Goal: Task Accomplishment & Management: Manage account settings

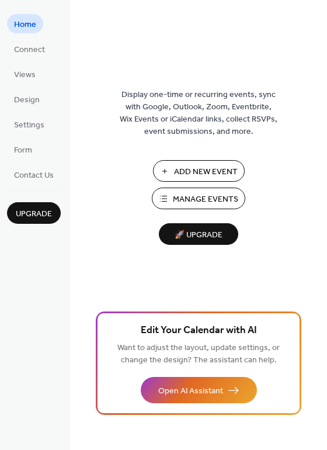
click at [197, 189] on button "Manage Events" at bounding box center [199, 199] width 94 height 22
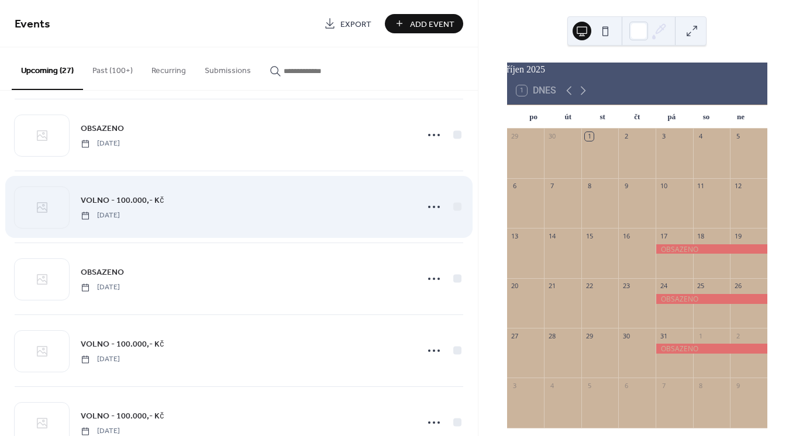
scroll to position [660, 0]
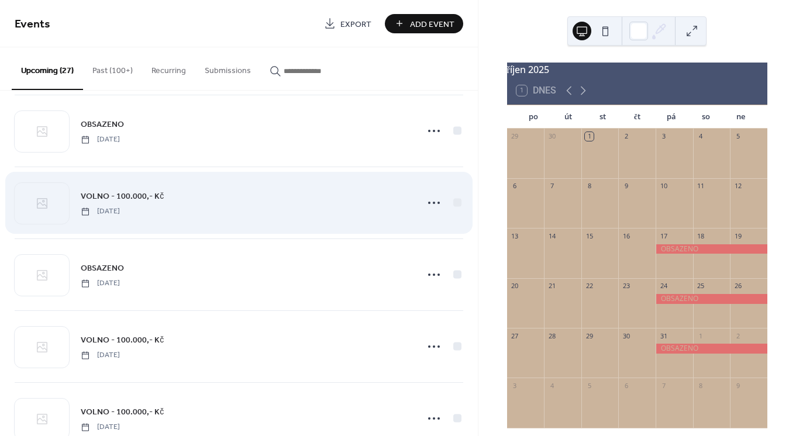
click at [178, 209] on div "VOLNO - 100.000,- Kč Friday, June 19, 2026" at bounding box center [245, 202] width 329 height 26
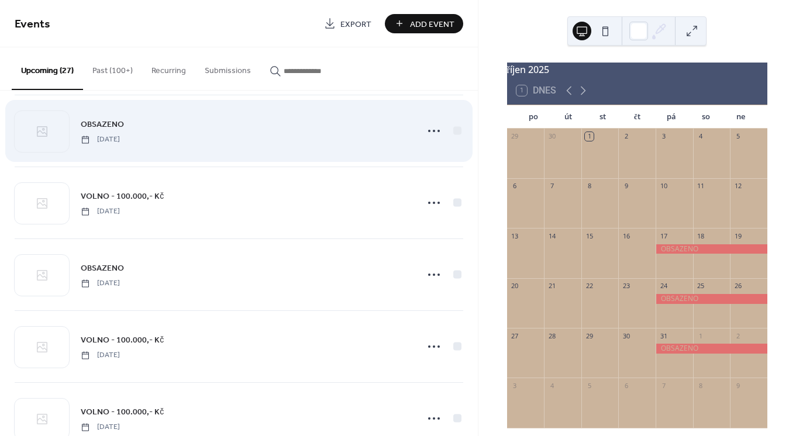
click at [178, 147] on div "OBSAZENO Friday, June 12, 2026" at bounding box center [239, 130] width 449 height 71
click at [433, 132] on circle at bounding box center [434, 131] width 2 height 2
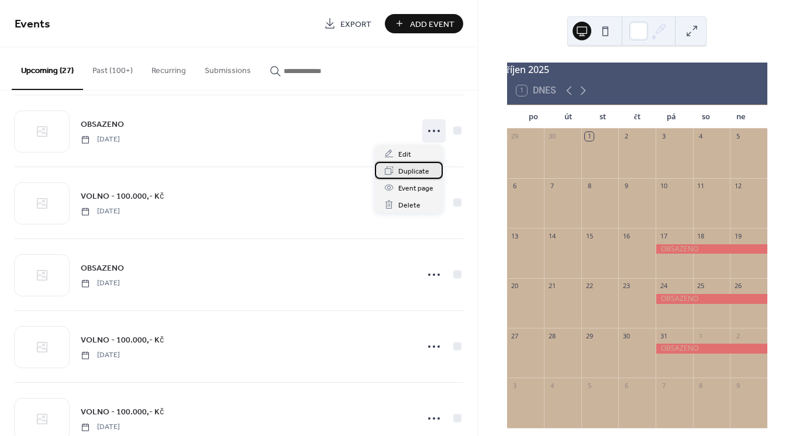
click at [409, 173] on span "Duplicate" at bounding box center [413, 171] width 31 height 12
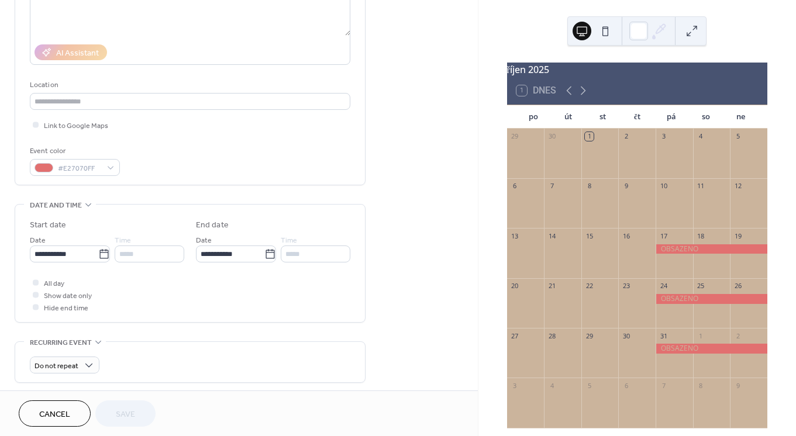
scroll to position [185, 0]
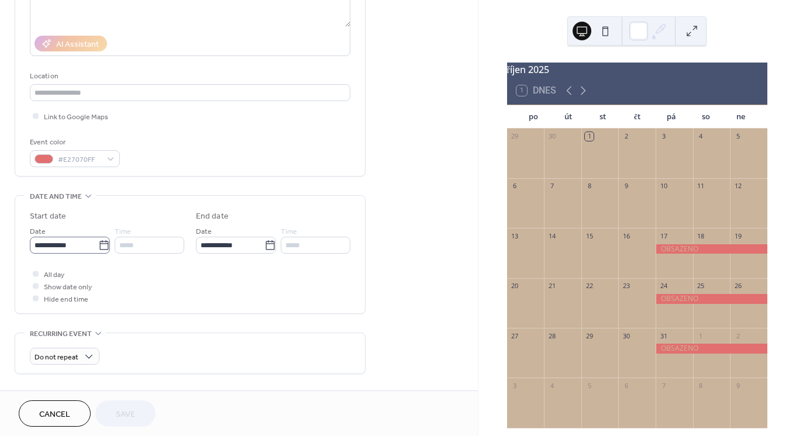
click at [99, 254] on label "**********" at bounding box center [70, 245] width 80 height 17
click at [98, 254] on input "**********" at bounding box center [64, 245] width 68 height 17
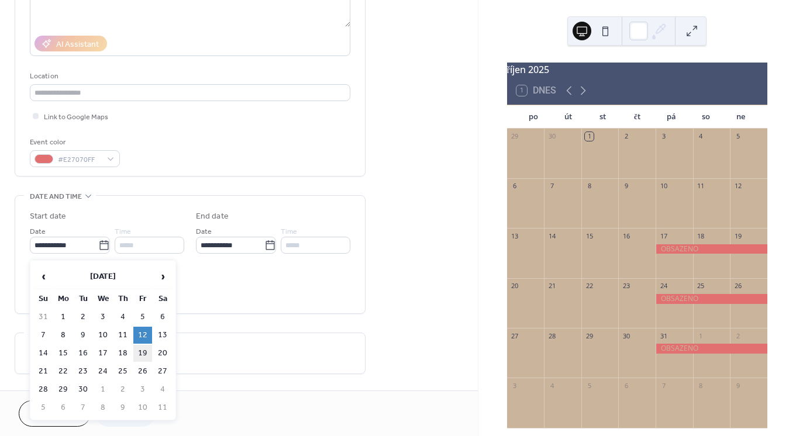
click at [142, 356] on td "19" at bounding box center [142, 353] width 19 height 17
type input "**********"
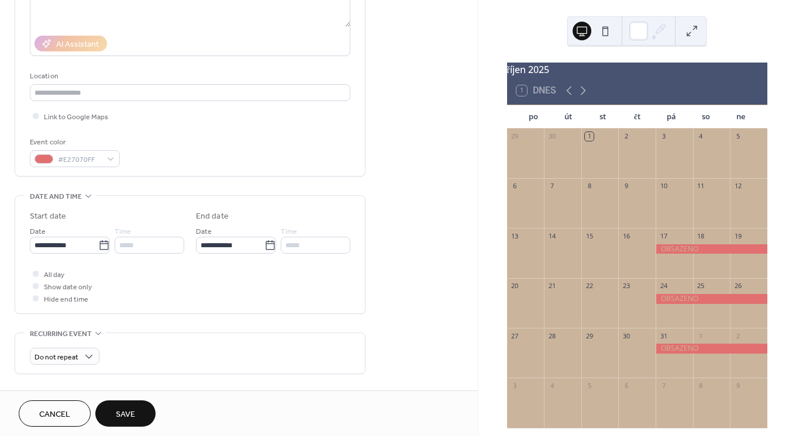
click at [128, 409] on span "Save" at bounding box center [125, 415] width 19 height 12
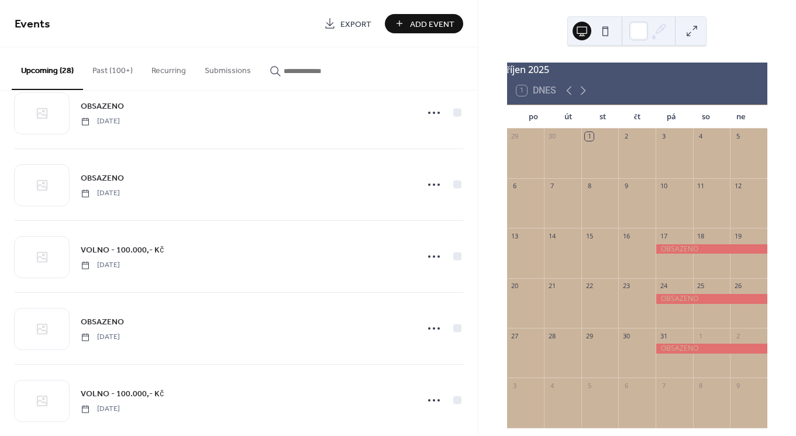
scroll to position [756, 0]
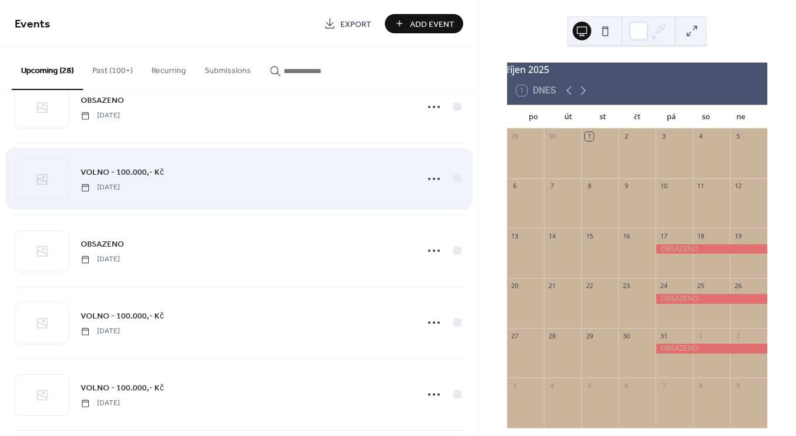
click at [262, 184] on div "VOLNO - 100.000,- Kč Friday, June 19, 2026" at bounding box center [245, 178] width 329 height 26
click at [426, 177] on icon at bounding box center [434, 179] width 19 height 19
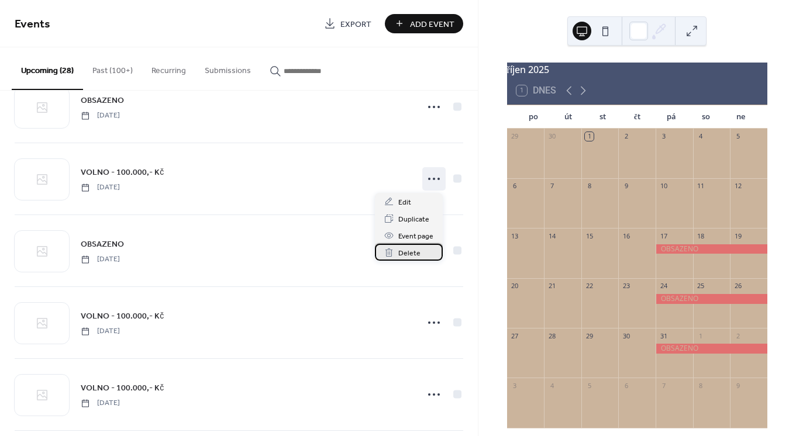
click at [412, 252] on span "Delete" at bounding box center [409, 253] width 22 height 12
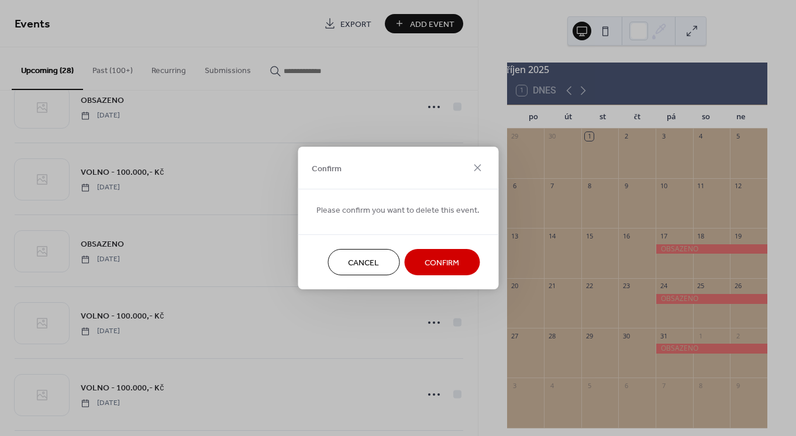
click at [448, 264] on span "Confirm" at bounding box center [442, 263] width 35 height 12
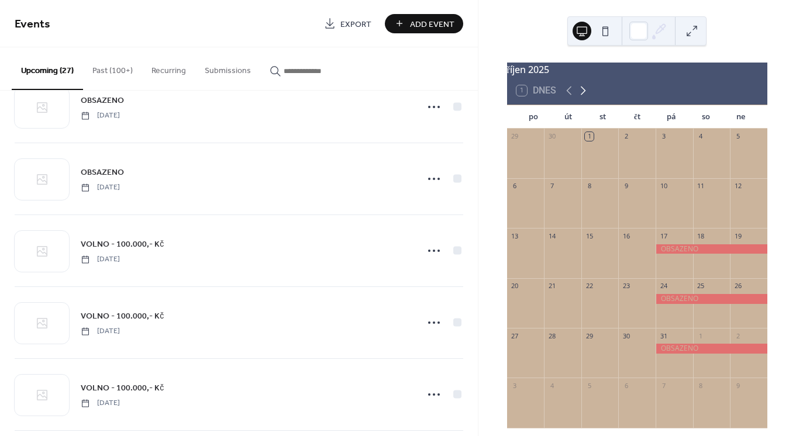
click at [583, 97] on icon at bounding box center [583, 91] width 14 height 14
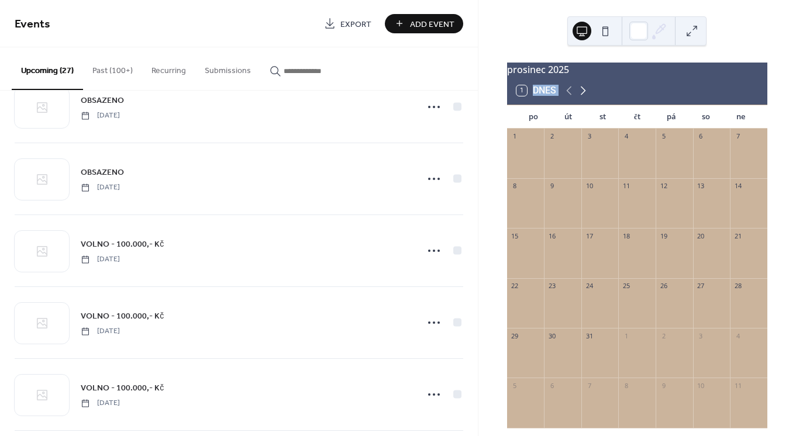
click at [583, 97] on icon at bounding box center [583, 91] width 14 height 14
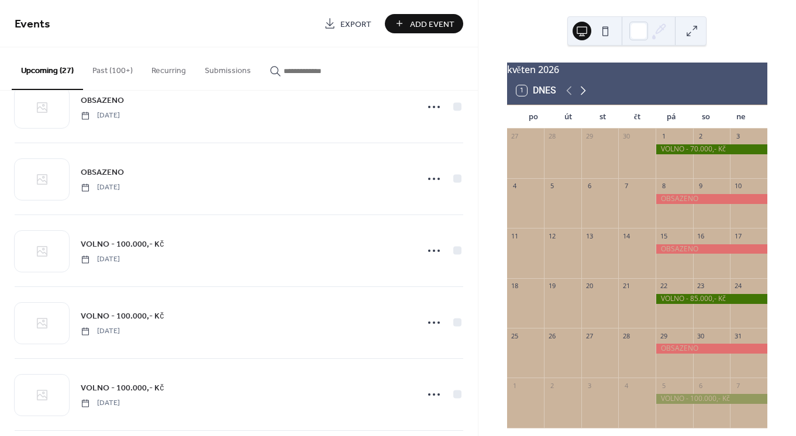
click at [583, 97] on icon at bounding box center [583, 91] width 14 height 14
